Goal: Information Seeking & Learning: Learn about a topic

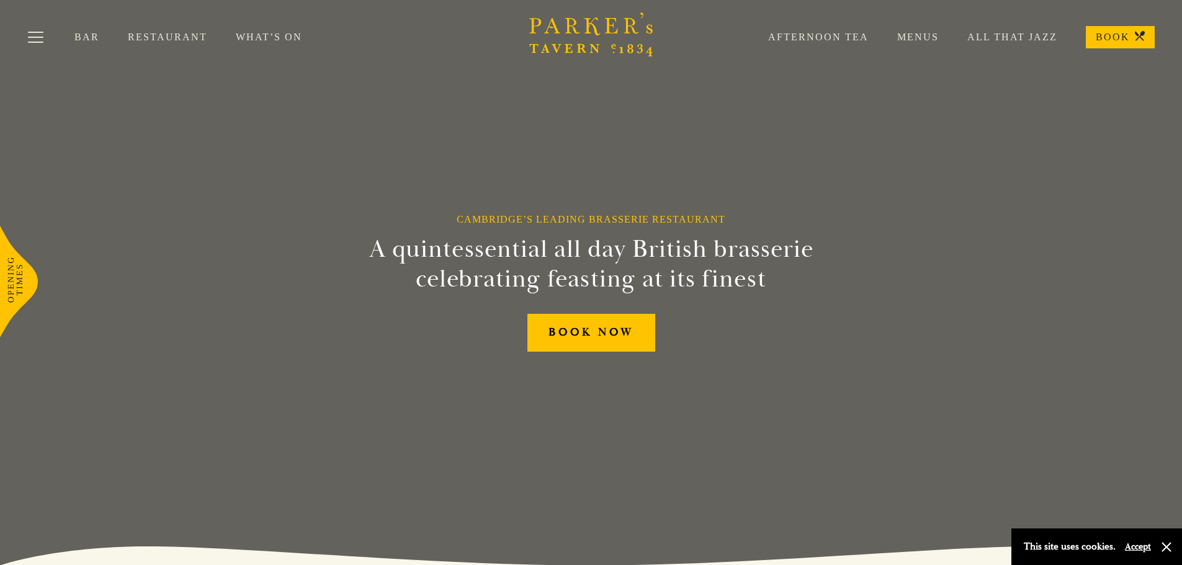
click at [177, 36] on link "Restaurant" at bounding box center [182, 37] width 108 height 12
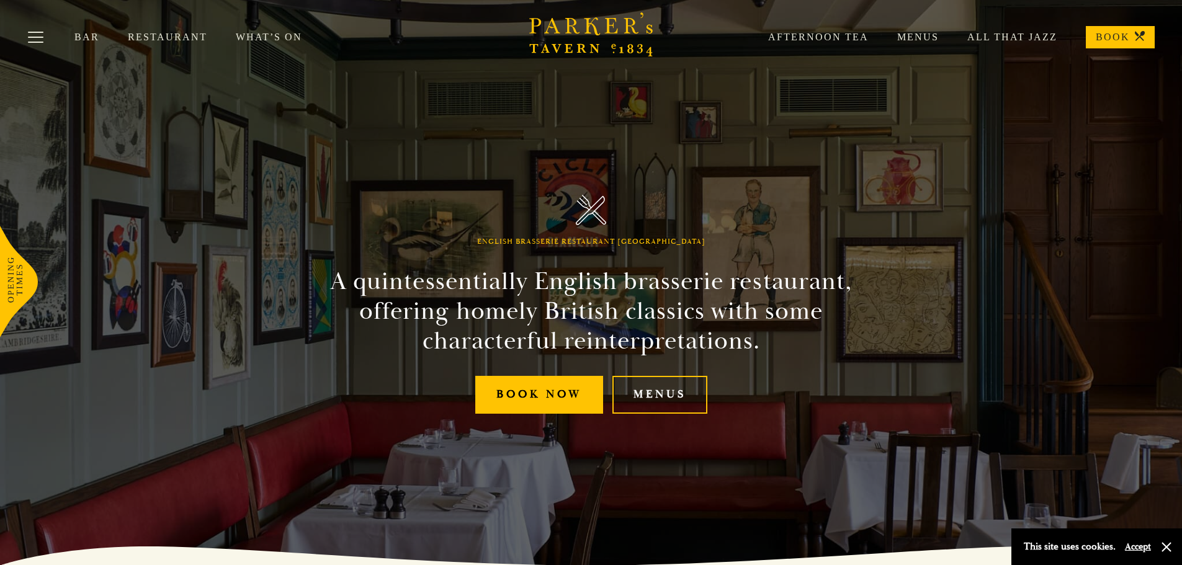
click at [925, 35] on link "Menus" at bounding box center [904, 37] width 70 height 12
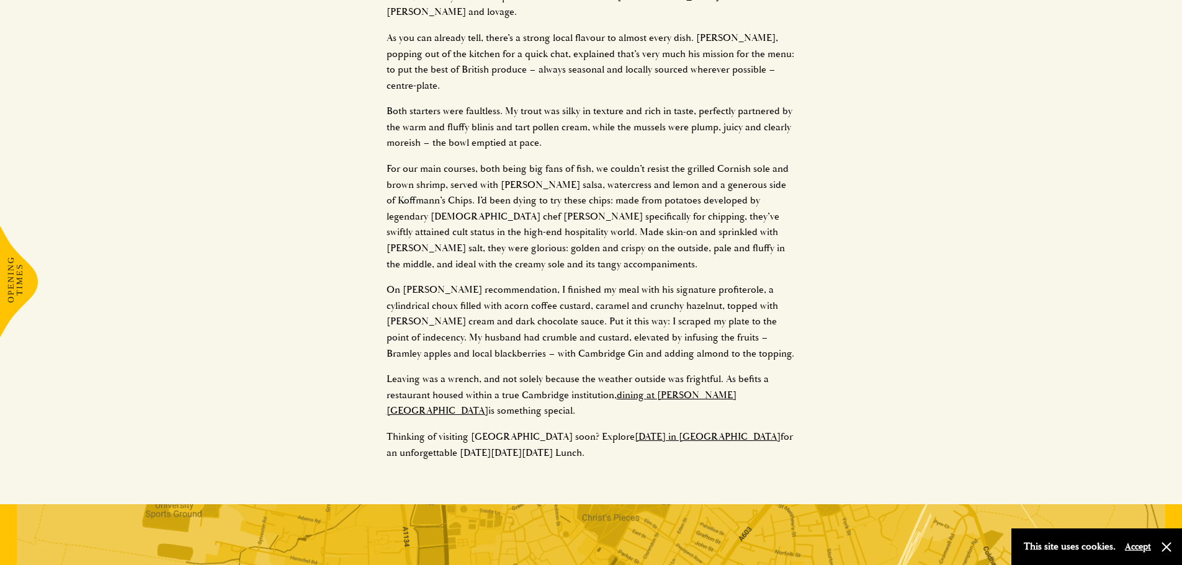
scroll to position [1986, 0]
